Goal: Task Accomplishment & Management: Complete application form

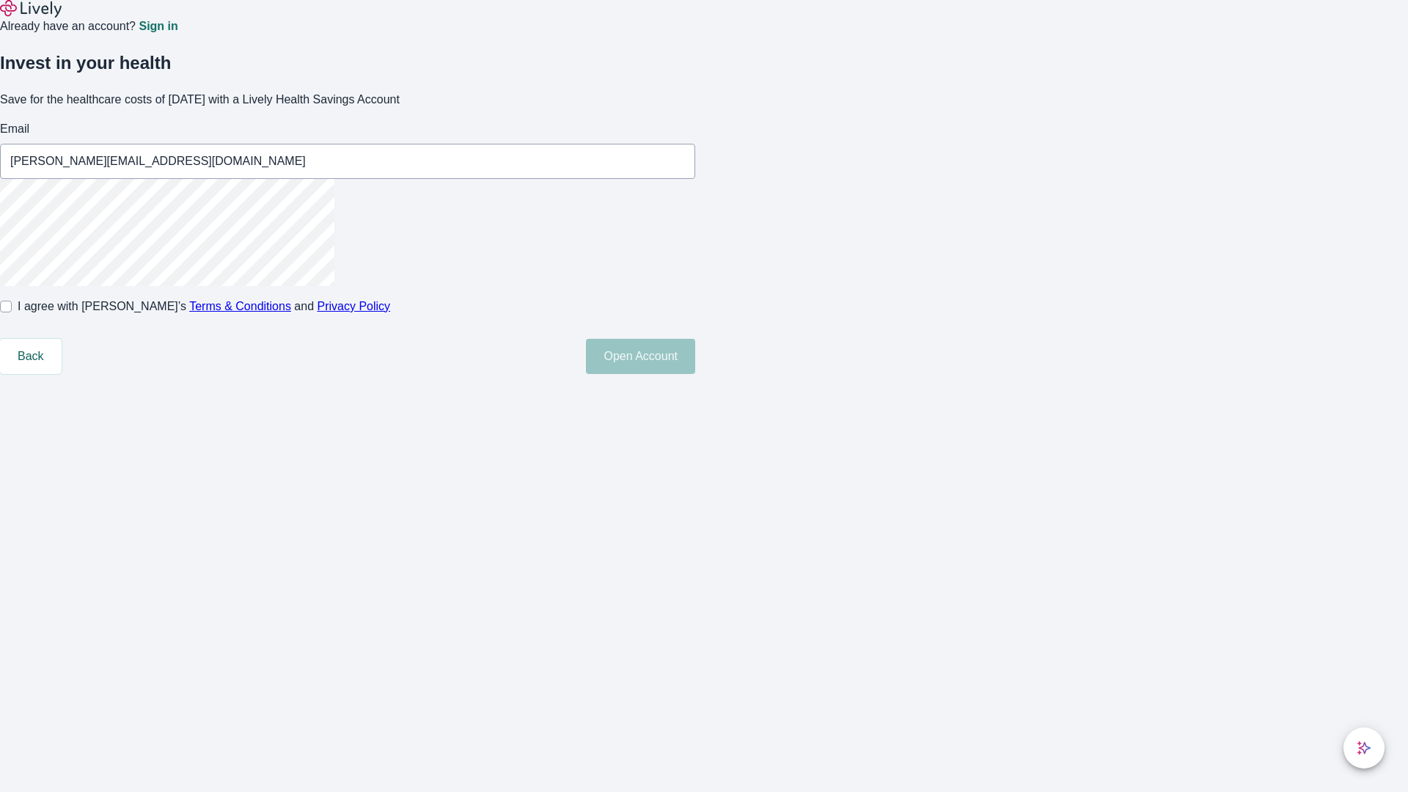
click at [12, 312] on input "I agree with Lively’s Terms & Conditions and Privacy Policy" at bounding box center [6, 307] width 12 height 12
checkbox input "true"
click at [695, 374] on button "Open Account" at bounding box center [640, 356] width 109 height 35
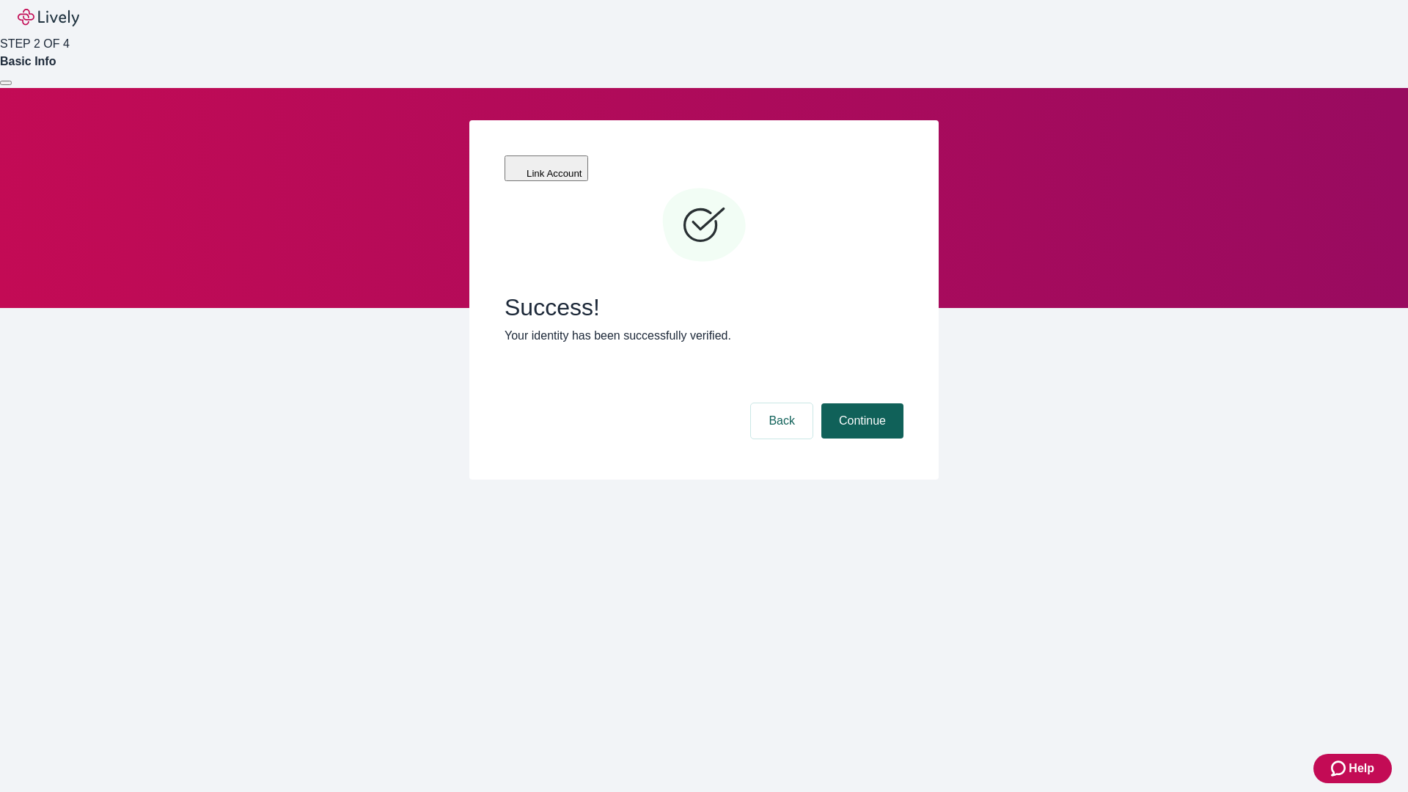
click at [860, 403] on button "Continue" at bounding box center [862, 420] width 82 height 35
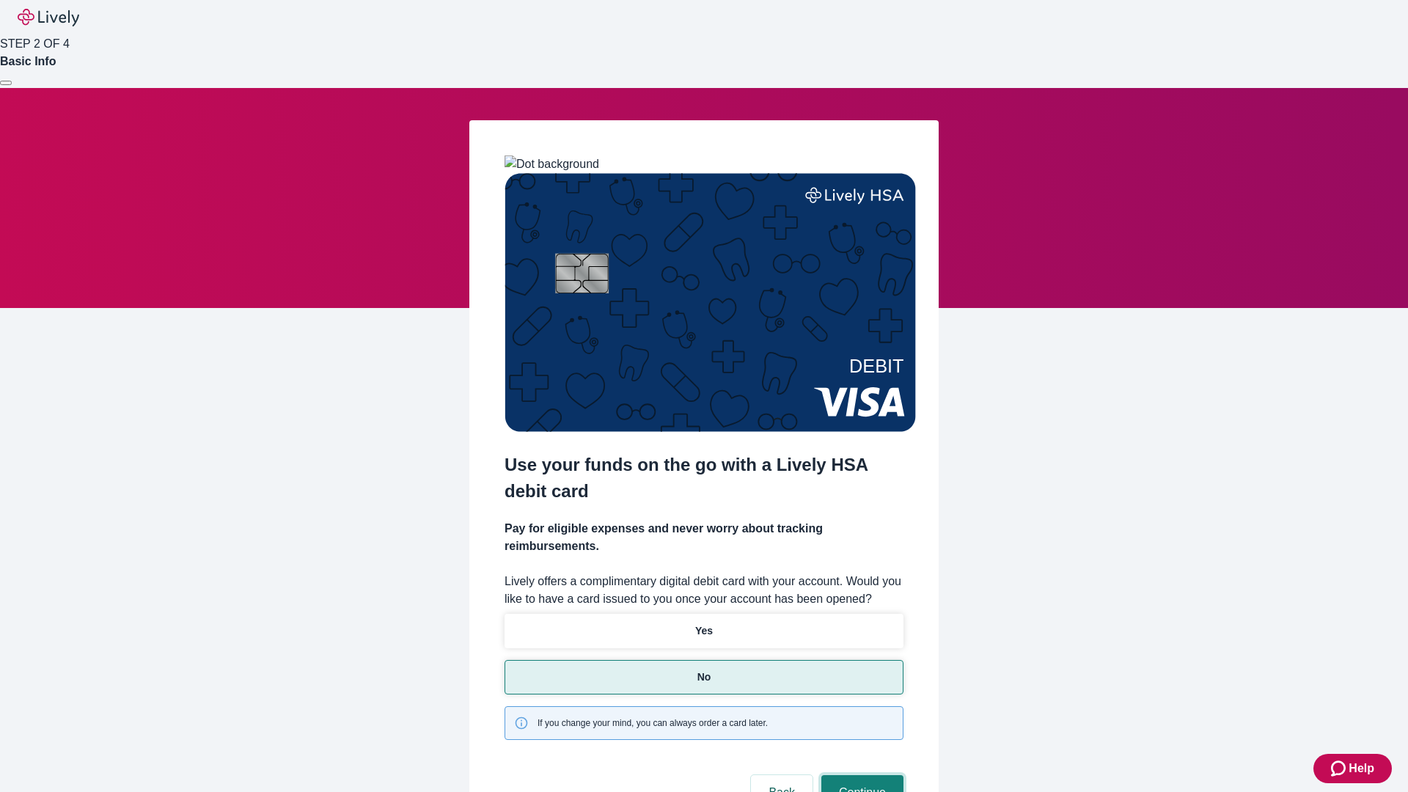
click at [860, 775] on button "Continue" at bounding box center [862, 792] width 82 height 35
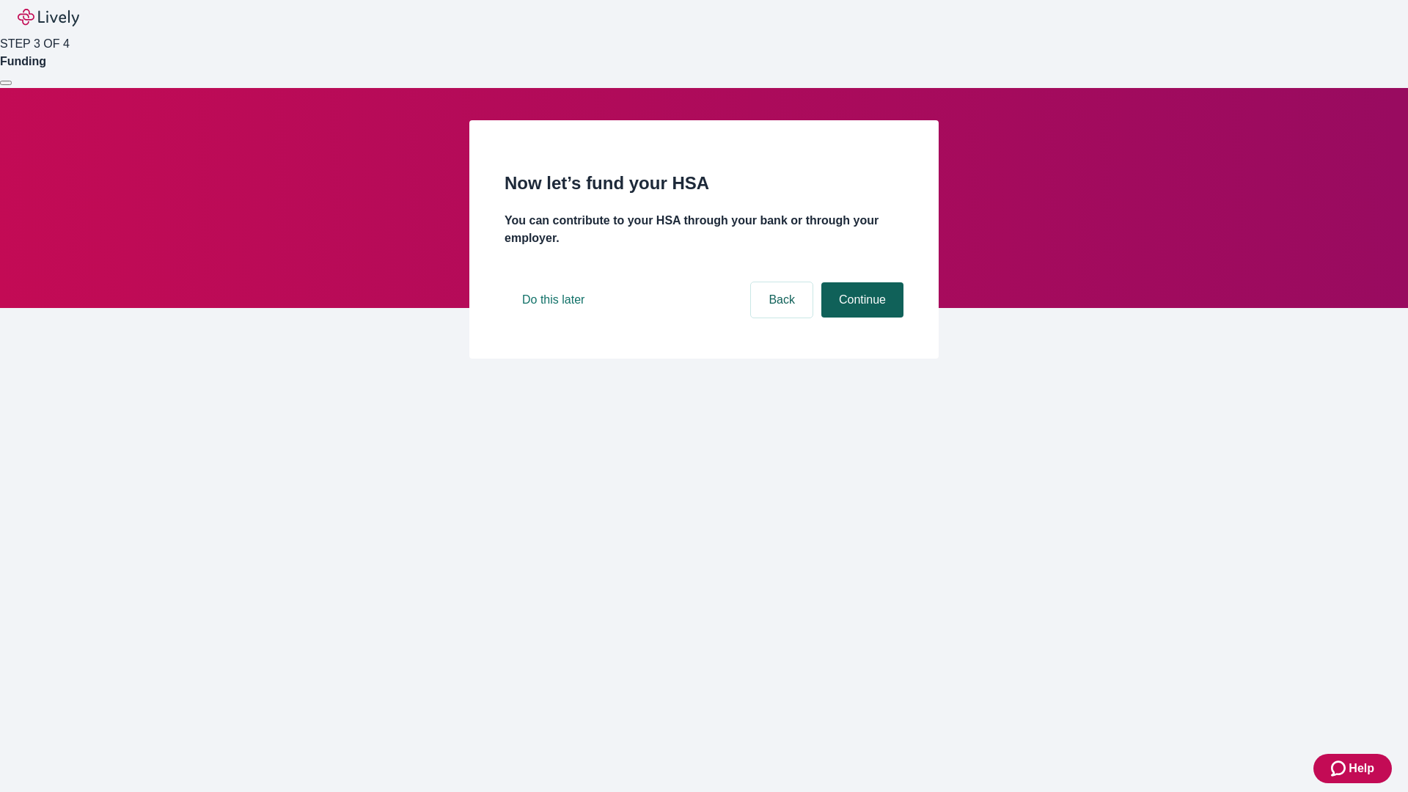
click at [860, 317] on button "Continue" at bounding box center [862, 299] width 82 height 35
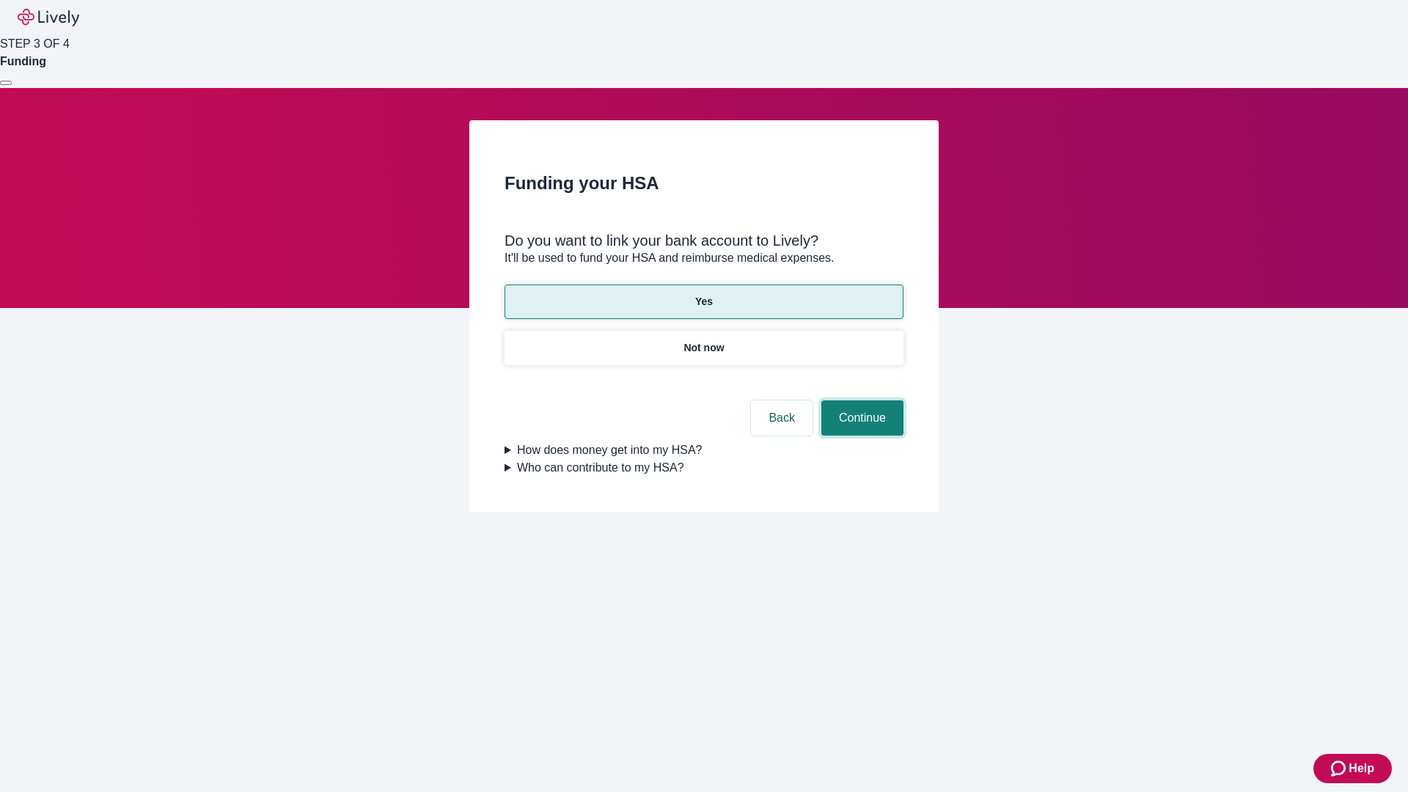
click at [860, 400] on button "Continue" at bounding box center [862, 417] width 82 height 35
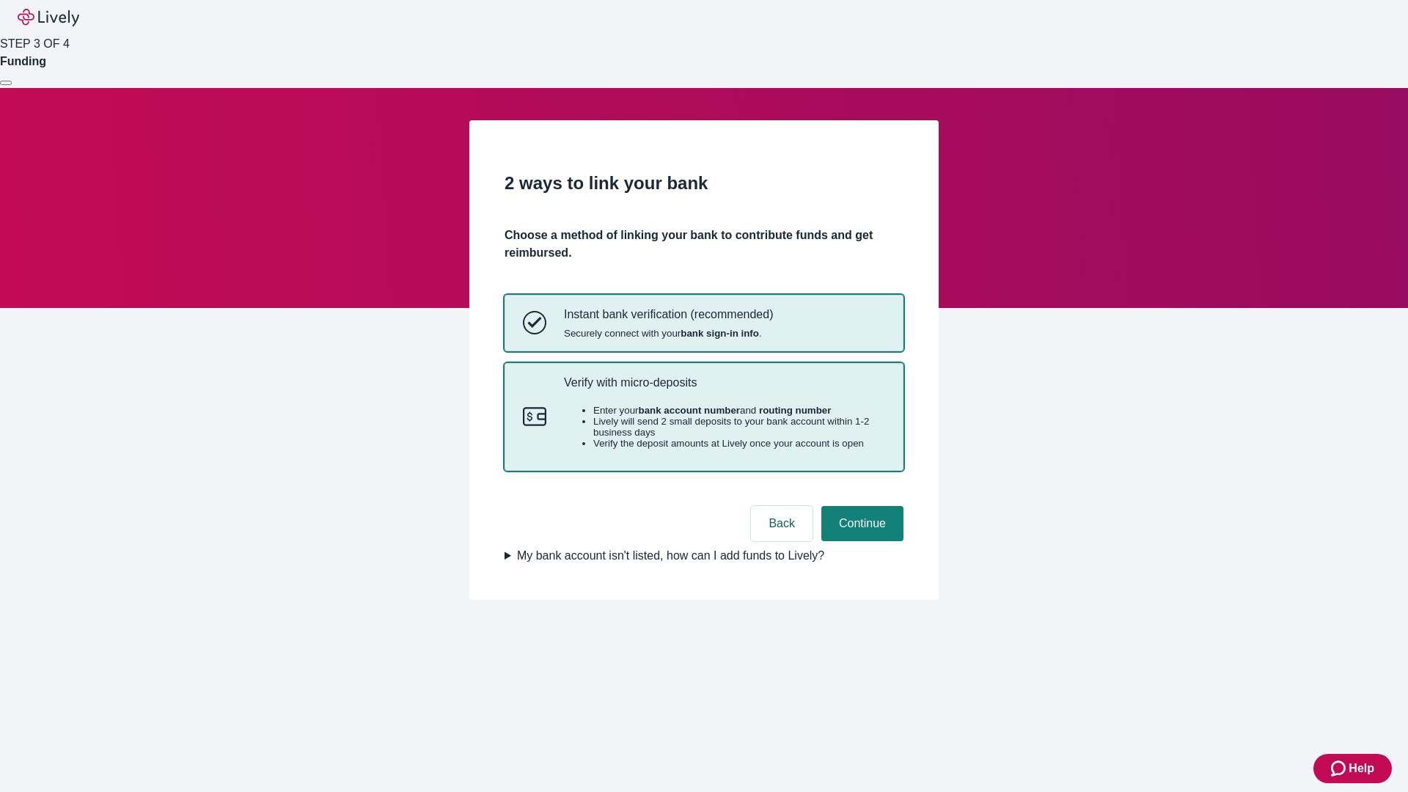
click at [724, 389] on p "Verify with micro-deposits" at bounding box center [724, 382] width 321 height 14
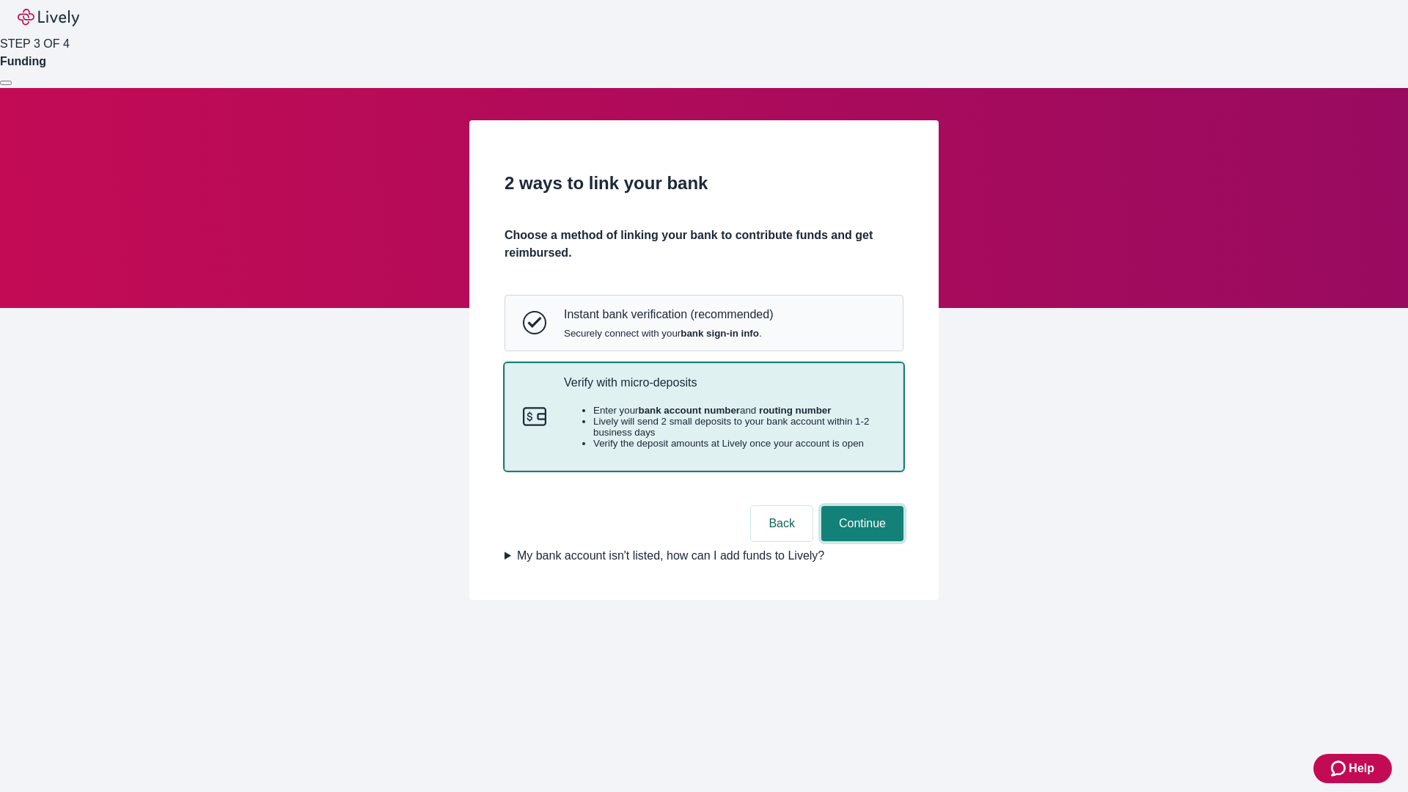
click at [860, 541] on button "Continue" at bounding box center [862, 523] width 82 height 35
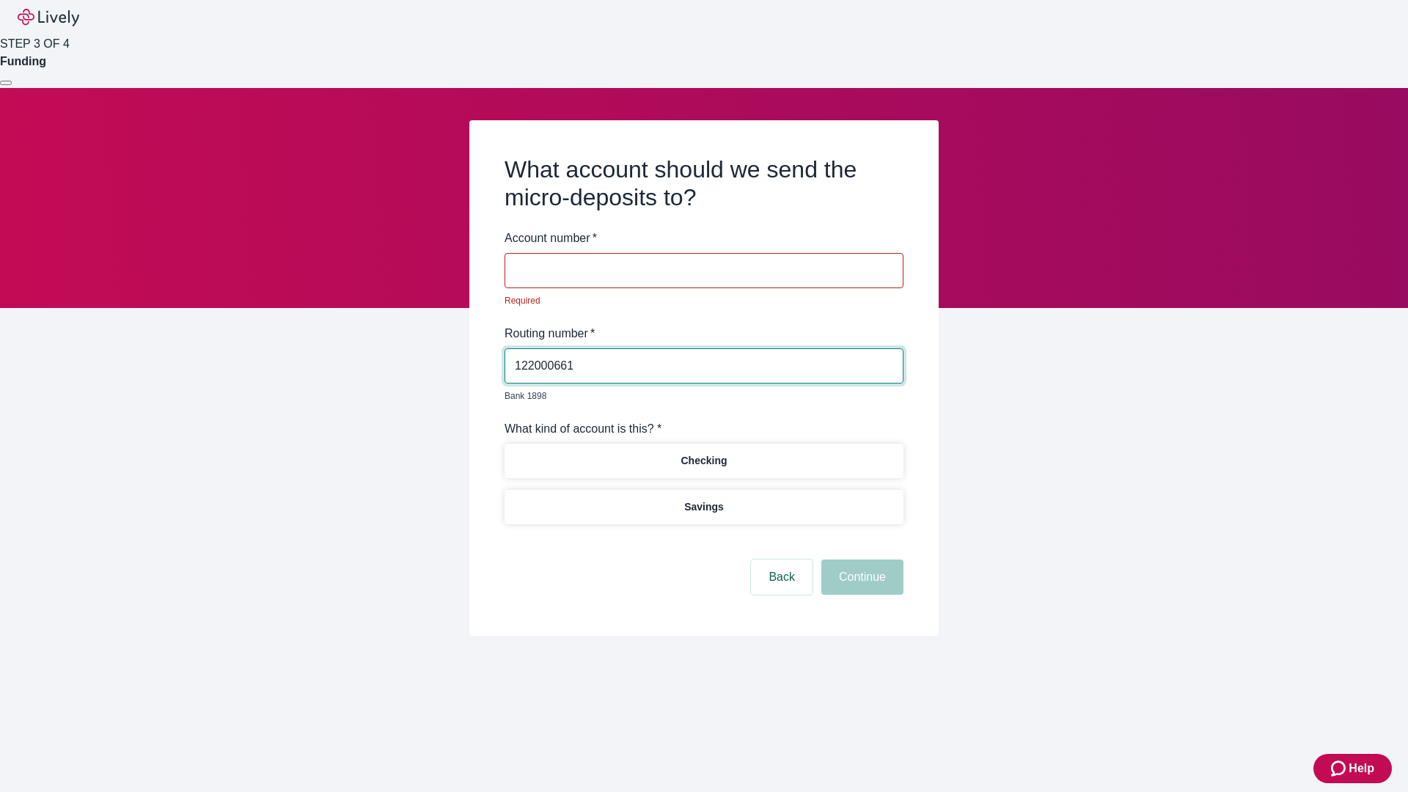
type input "122000661"
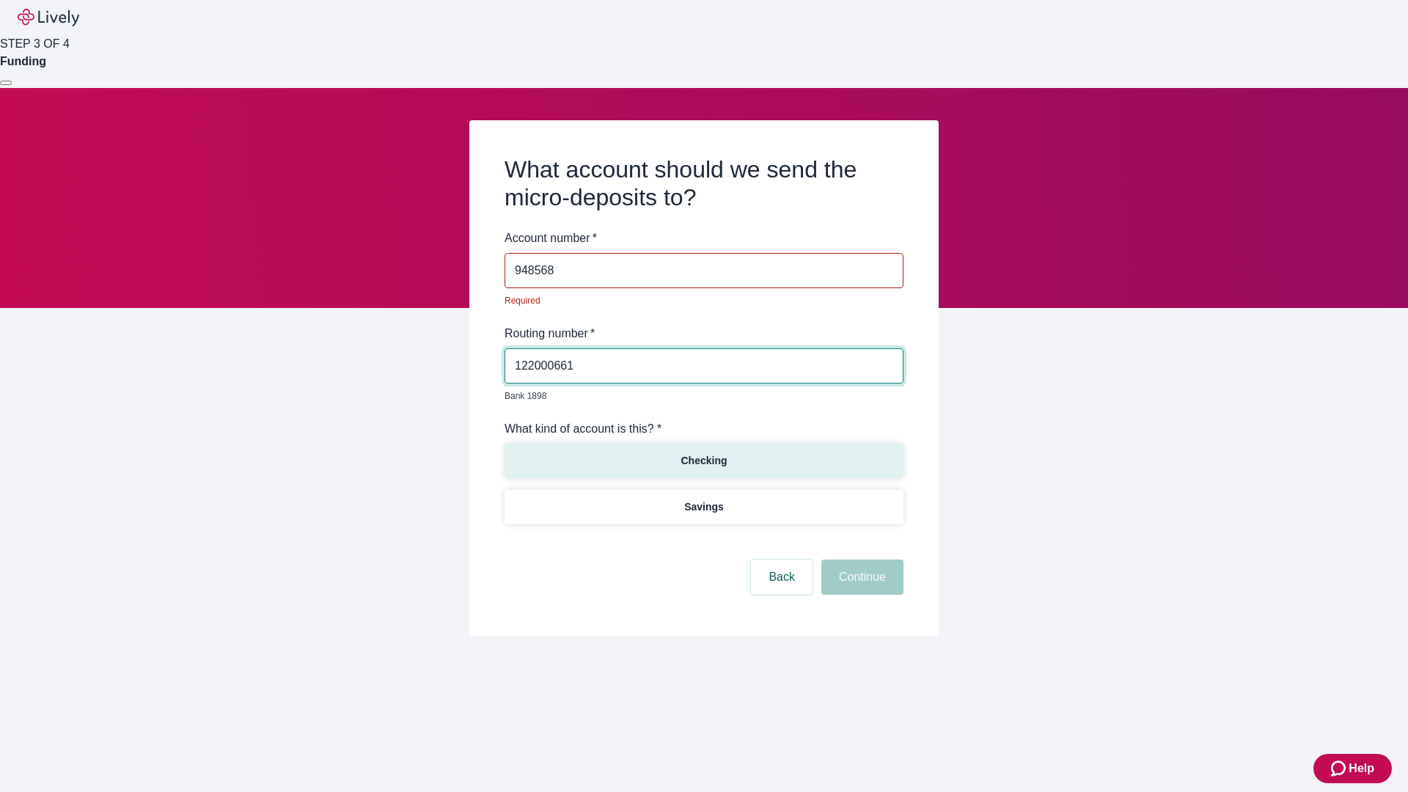
type input "948568"
click at [703, 453] on p "Checking" at bounding box center [703, 460] width 46 height 15
